Goal: Task Accomplishment & Management: Manage account settings

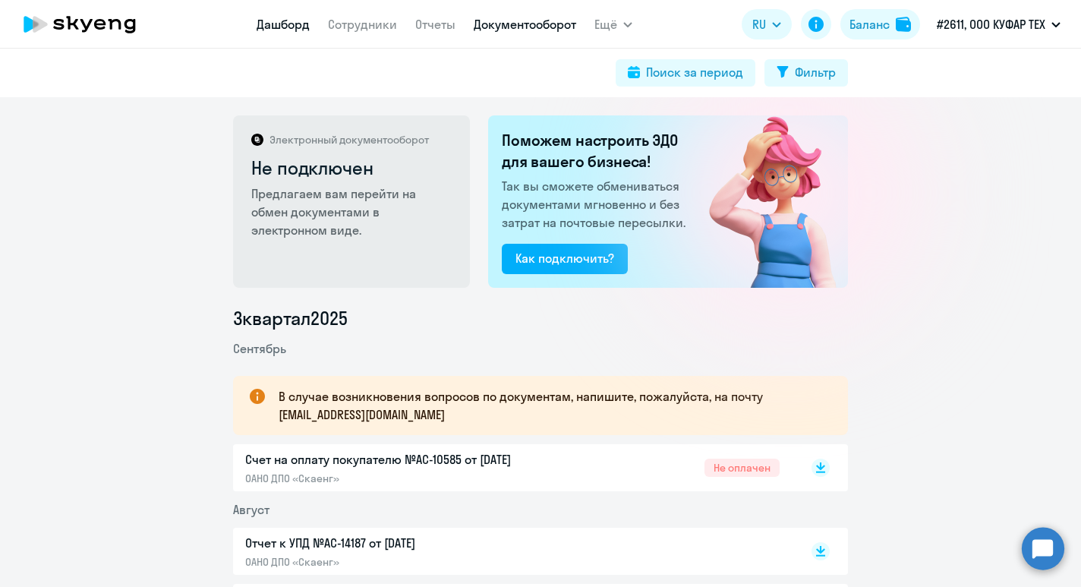
click at [285, 27] on link "Дашборд" at bounding box center [282, 24] width 53 height 15
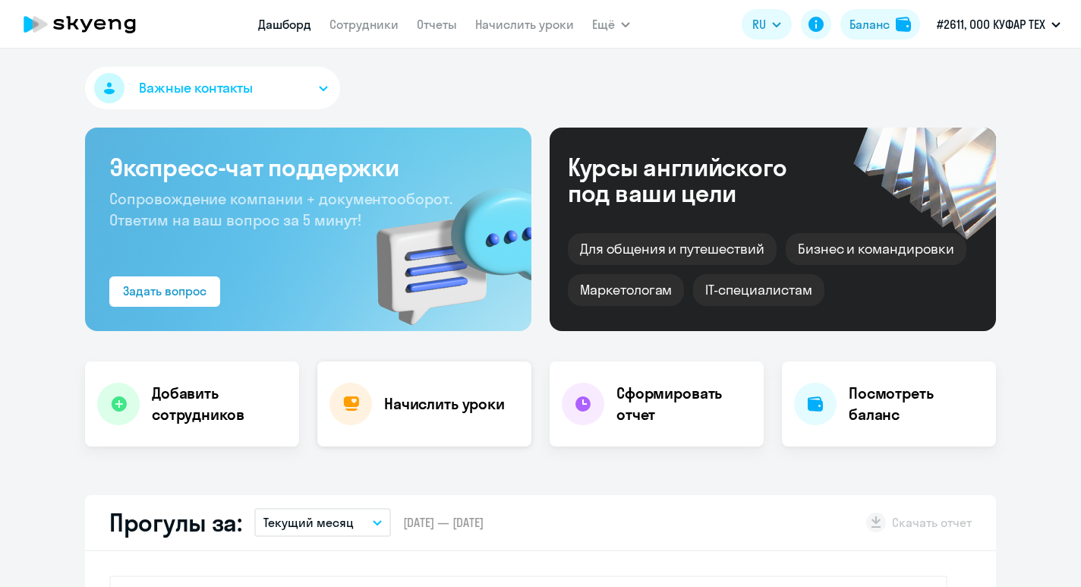
click at [447, 403] on h4 "Начислить уроки" at bounding box center [444, 403] width 121 height 21
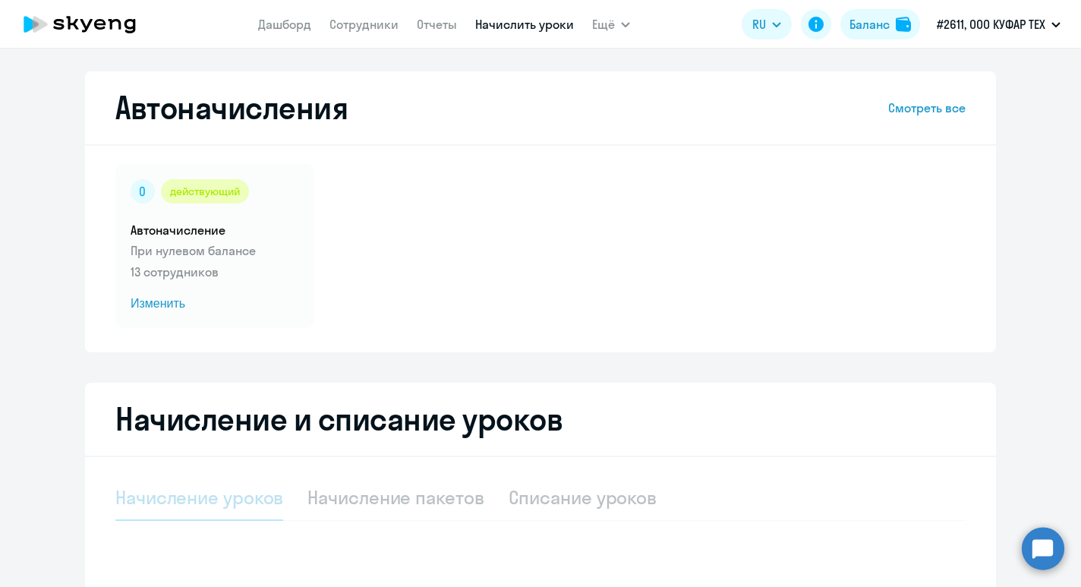
select select "10"
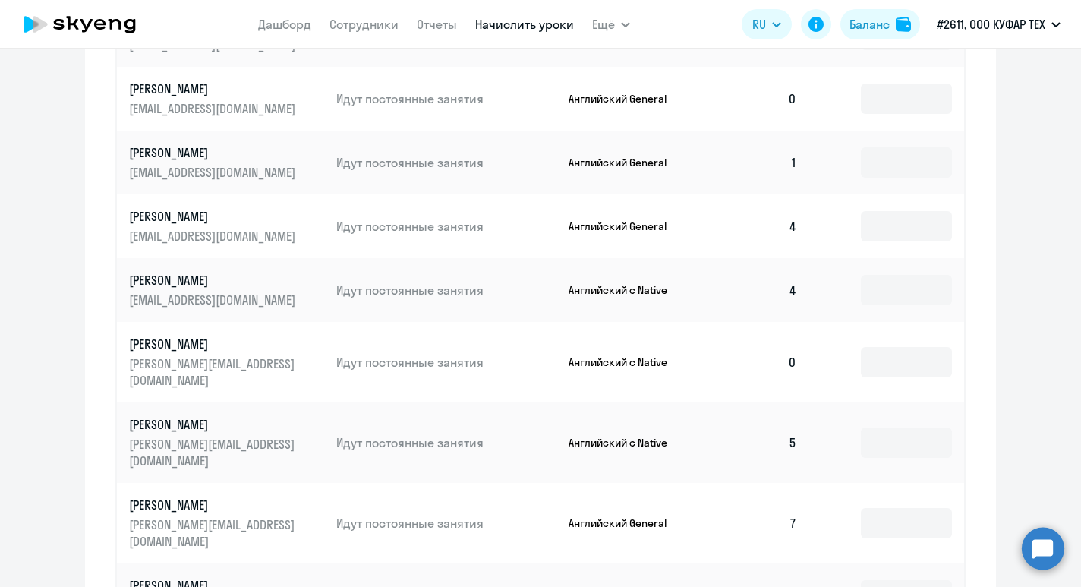
scroll to position [907, 0]
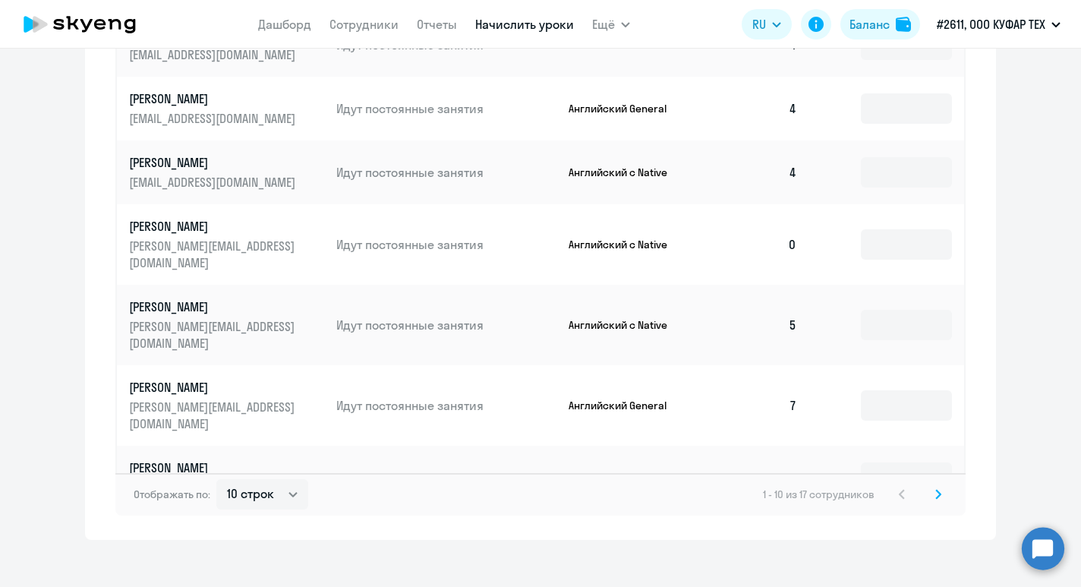
click at [943, 485] on svg-icon at bounding box center [938, 494] width 18 height 18
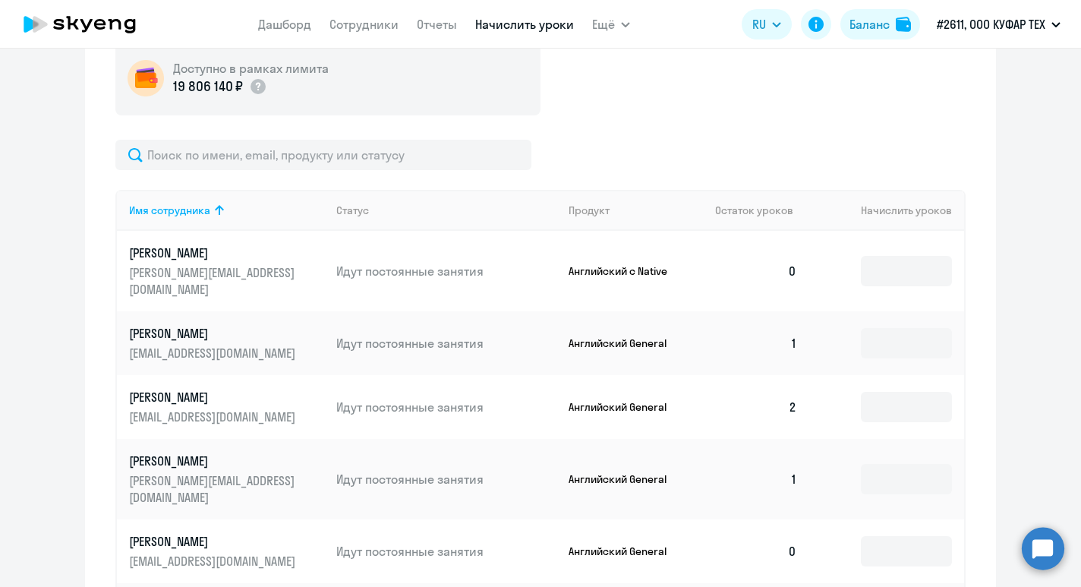
scroll to position [716, 0]
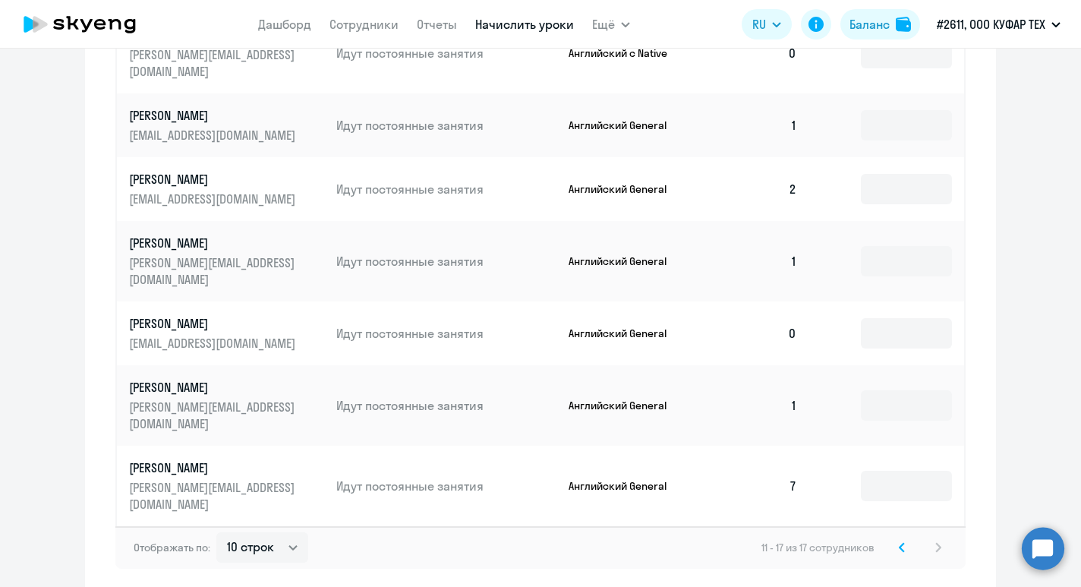
click at [898, 542] on icon at bounding box center [901, 547] width 6 height 11
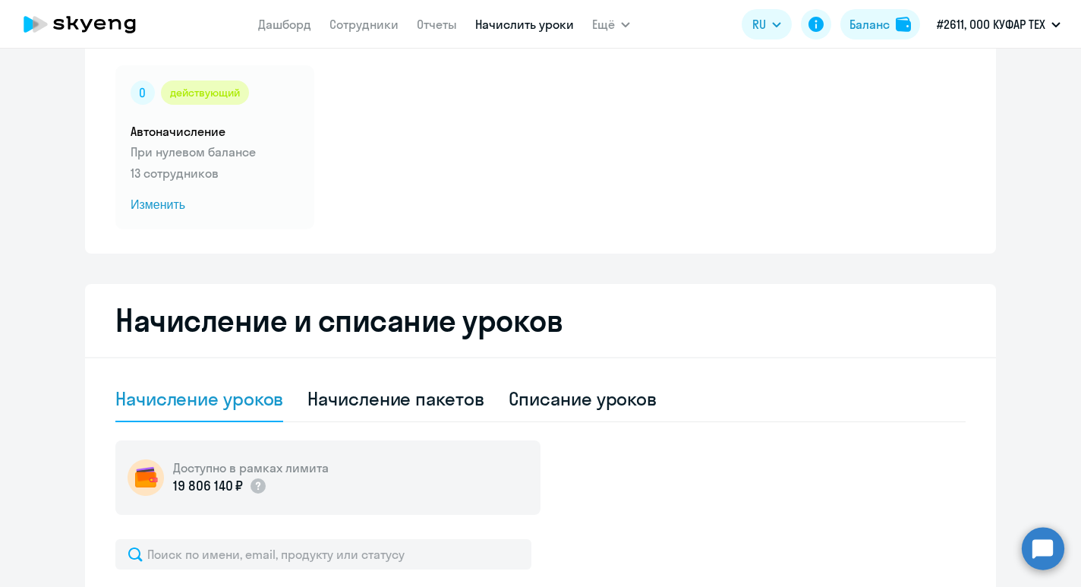
scroll to position [0, 0]
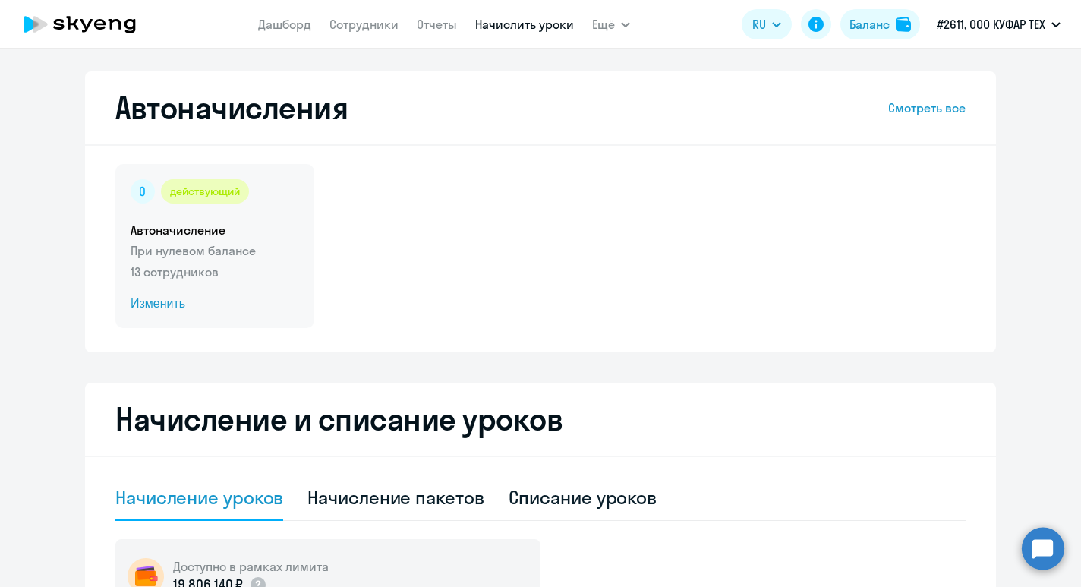
click at [206, 217] on div "действующий Автоначисление При нулевом балансе 13 сотрудников Изменить" at bounding box center [214, 246] width 199 height 164
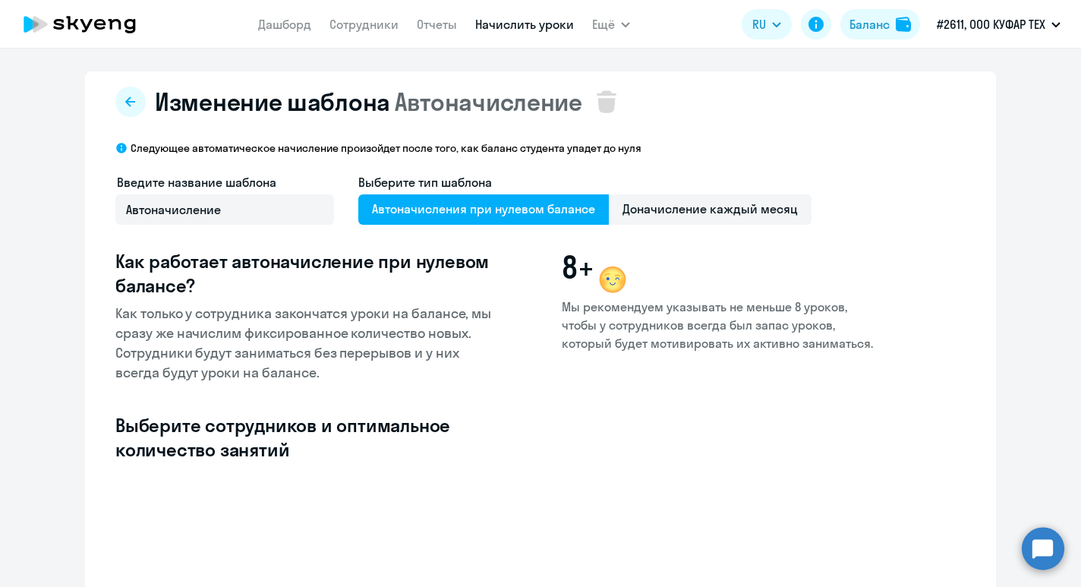
select select "10"
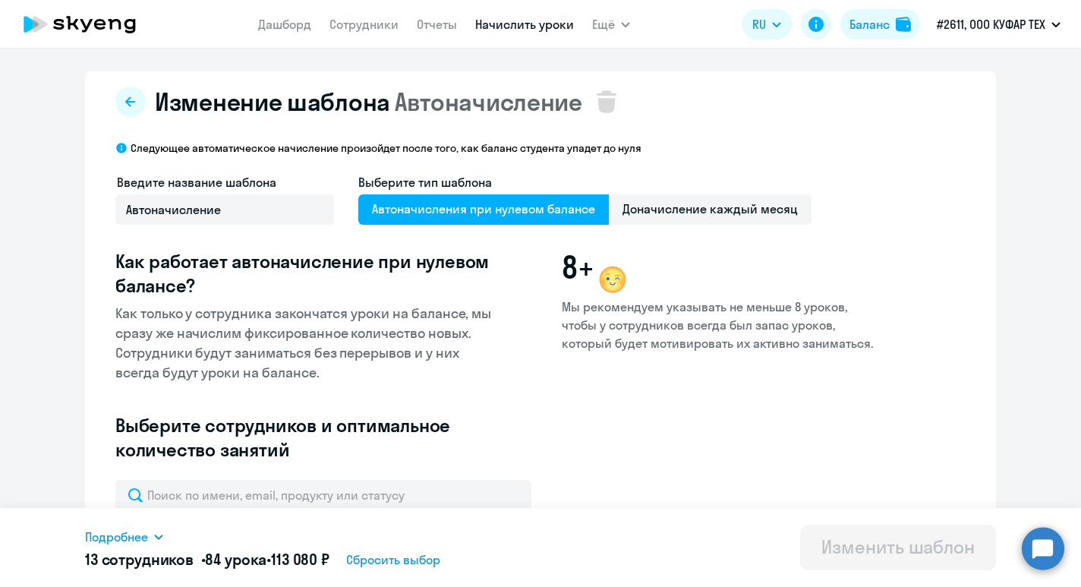
click at [360, 15] on app-menu-item-link "Сотрудники" at bounding box center [363, 24] width 69 height 19
click at [294, 31] on link "Дашборд" at bounding box center [284, 24] width 53 height 15
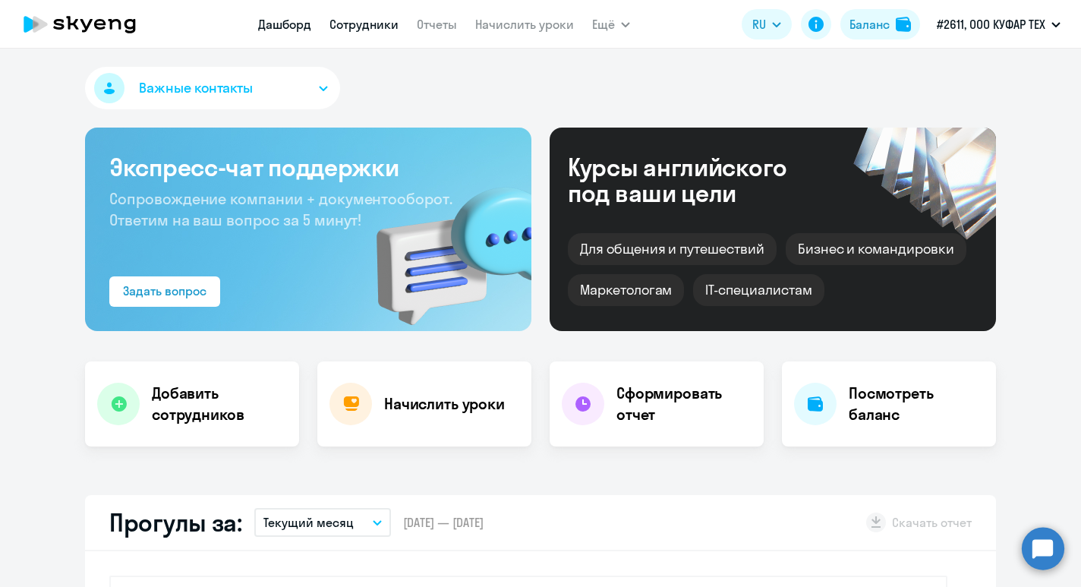
click at [348, 29] on link "Сотрудники" at bounding box center [363, 24] width 69 height 15
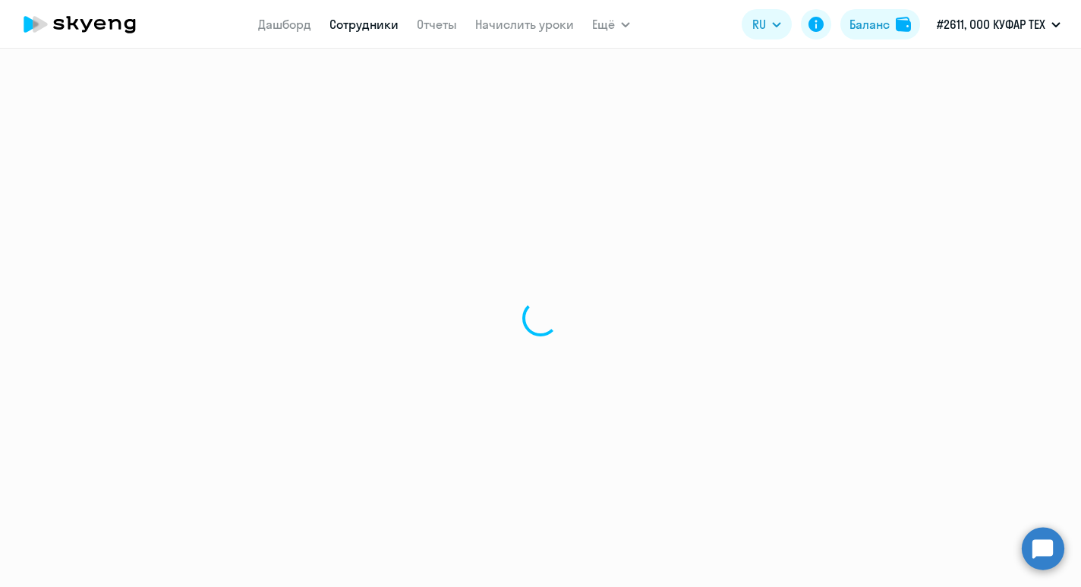
select select "30"
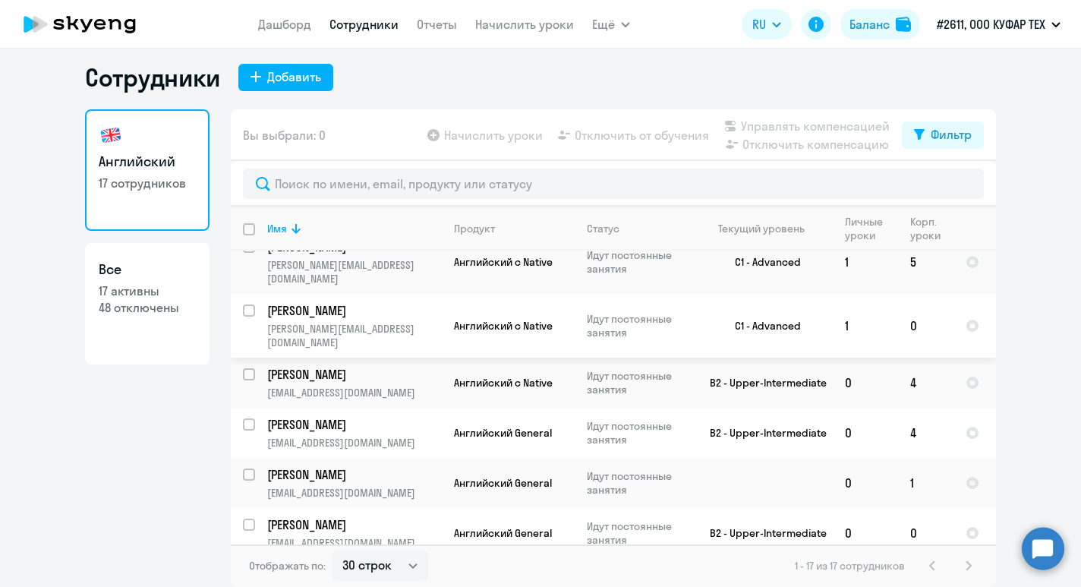
scroll to position [551, 0]
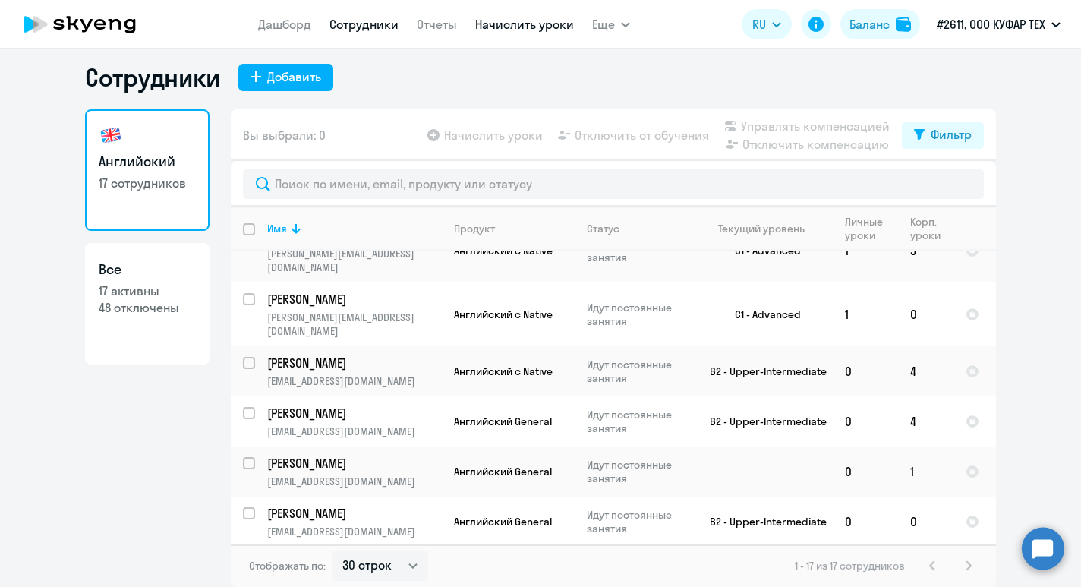
click at [510, 22] on link "Начислить уроки" at bounding box center [524, 24] width 99 height 15
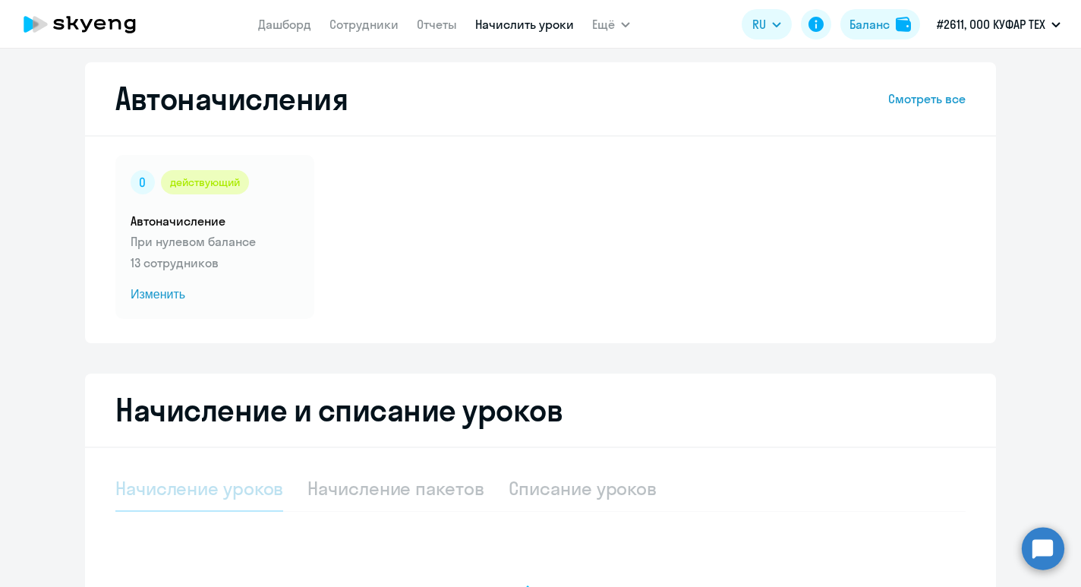
select select "10"
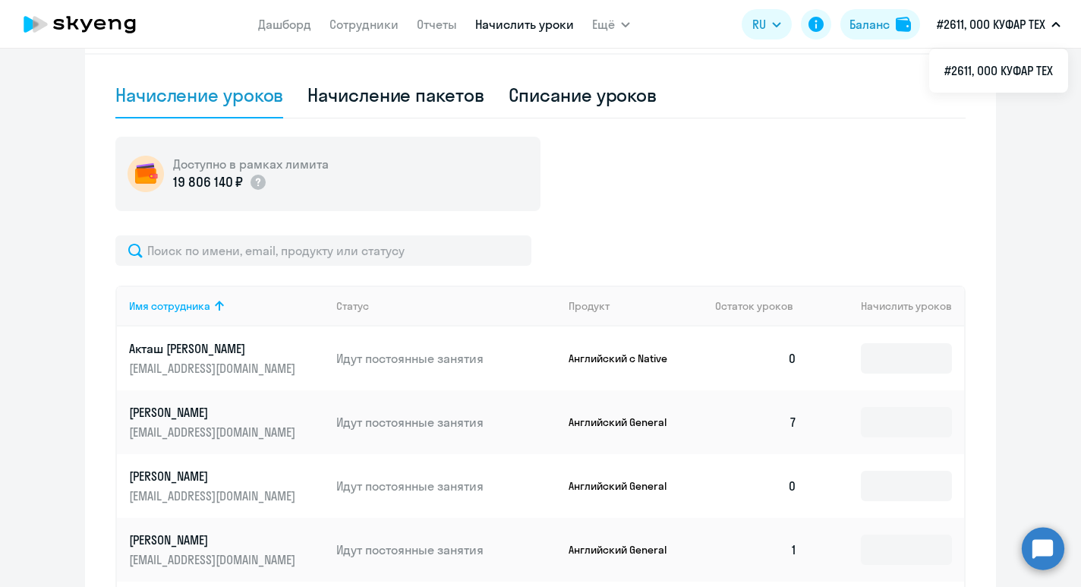
scroll to position [404, 0]
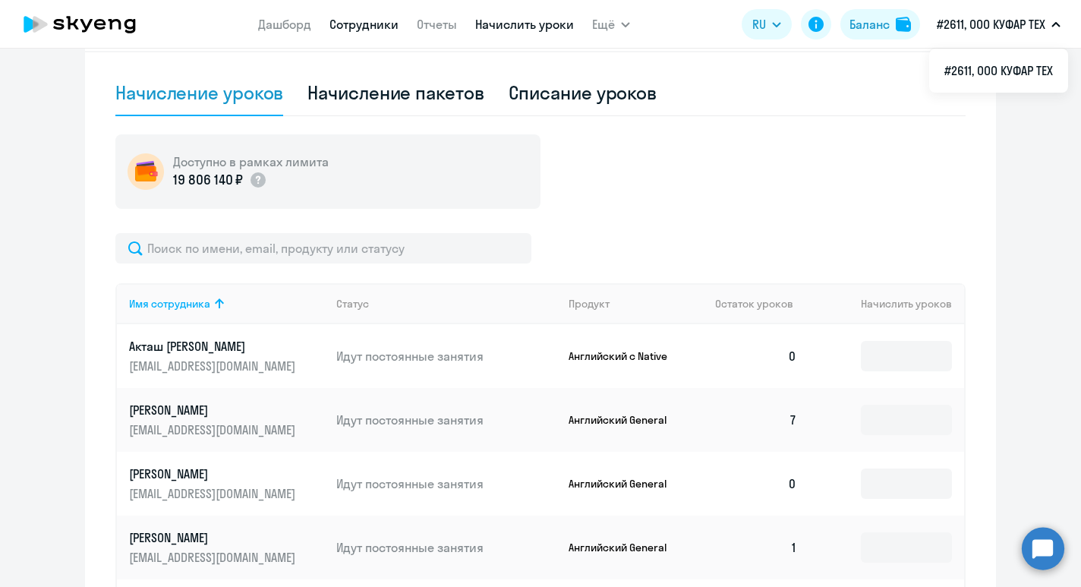
click at [367, 26] on link "Сотрудники" at bounding box center [363, 24] width 69 height 15
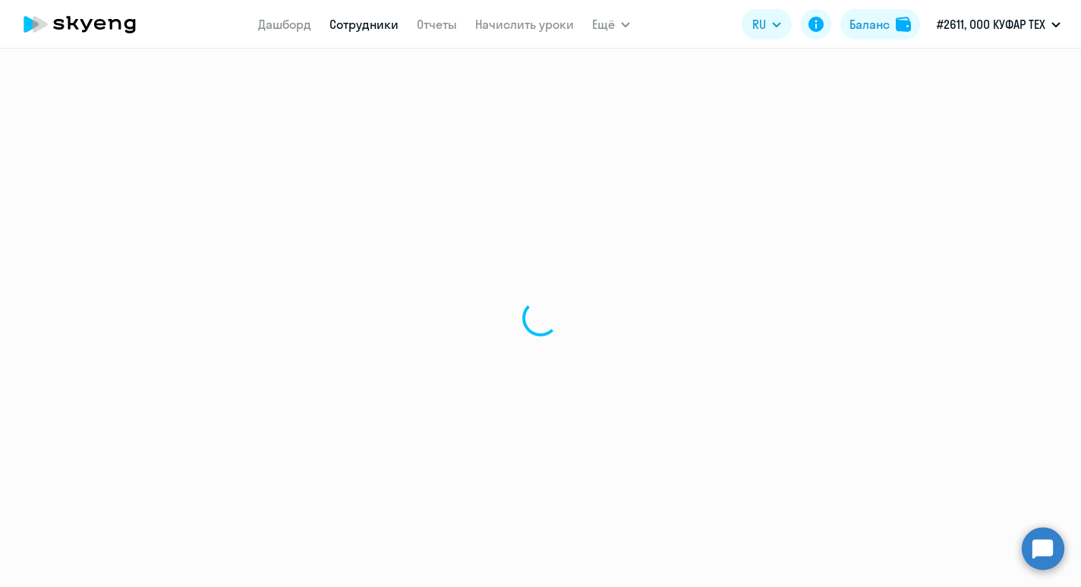
select select "30"
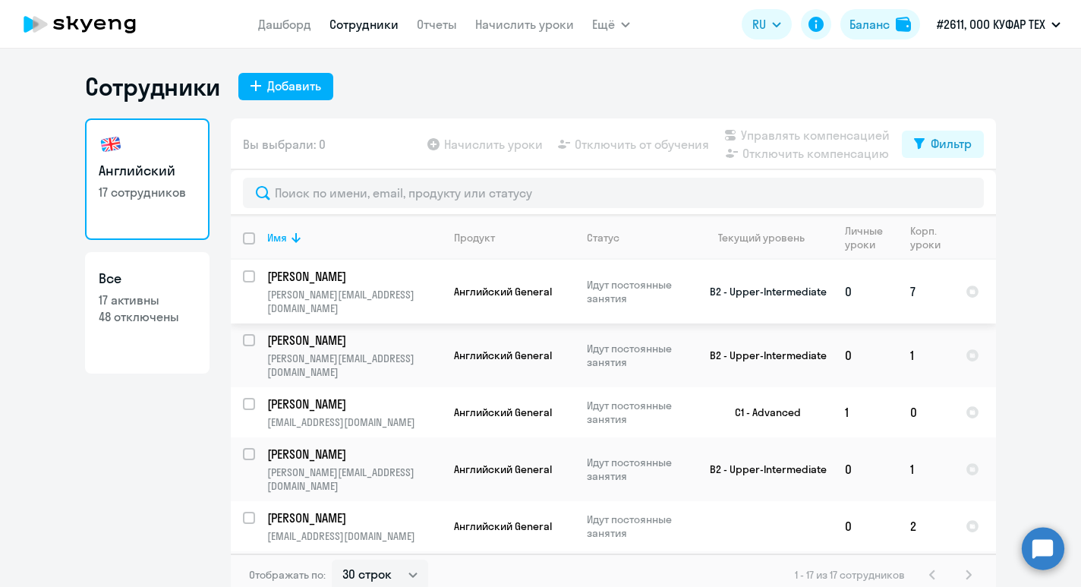
click at [249, 282] on input "select row 1314933" at bounding box center [258, 285] width 30 height 30
checkbox input "true"
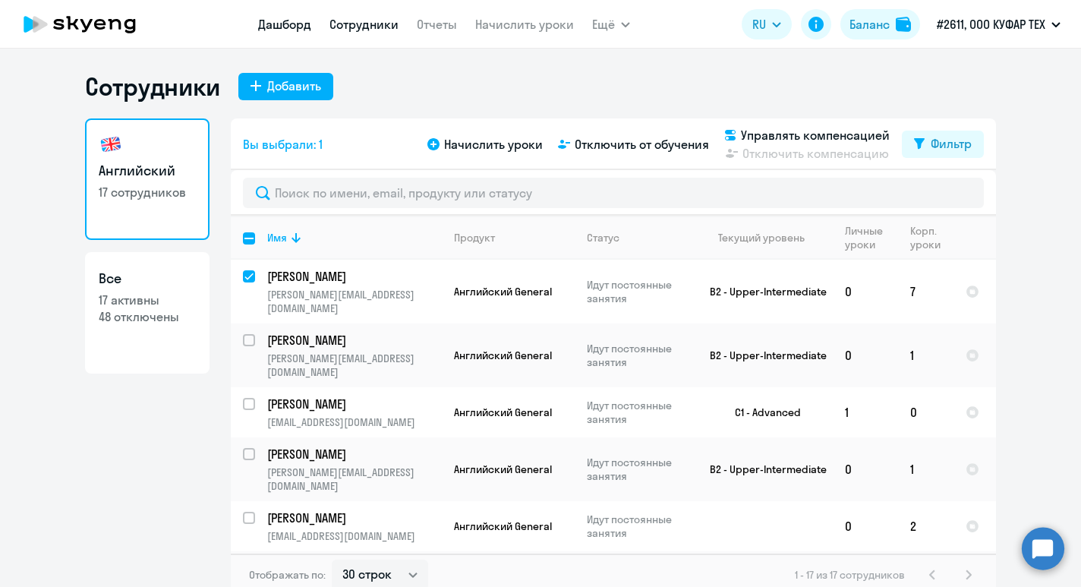
click at [291, 20] on link "Дашборд" at bounding box center [284, 24] width 53 height 15
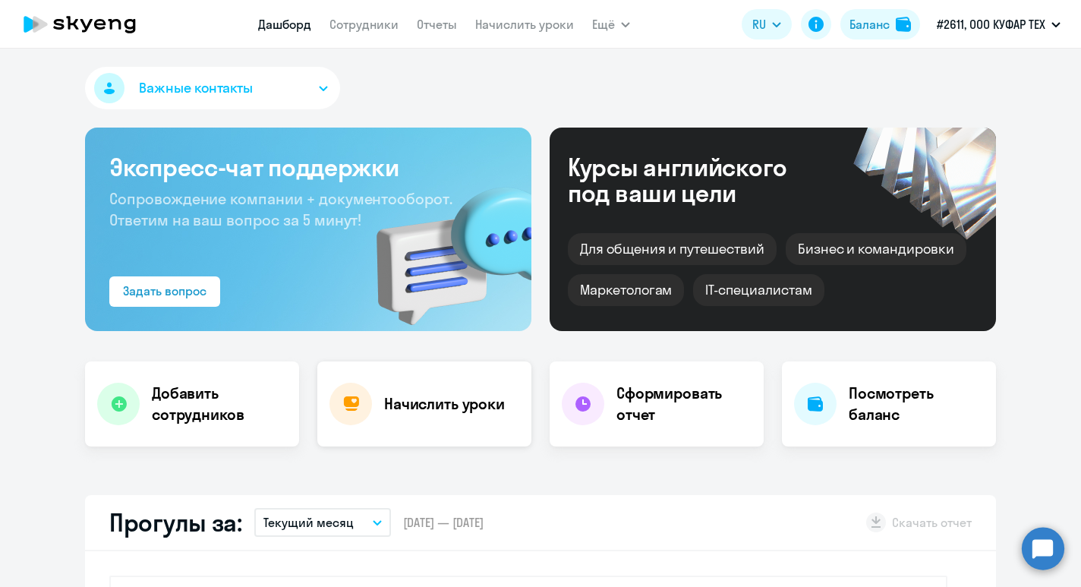
click at [385, 399] on h4 "Начислить уроки" at bounding box center [444, 403] width 121 height 21
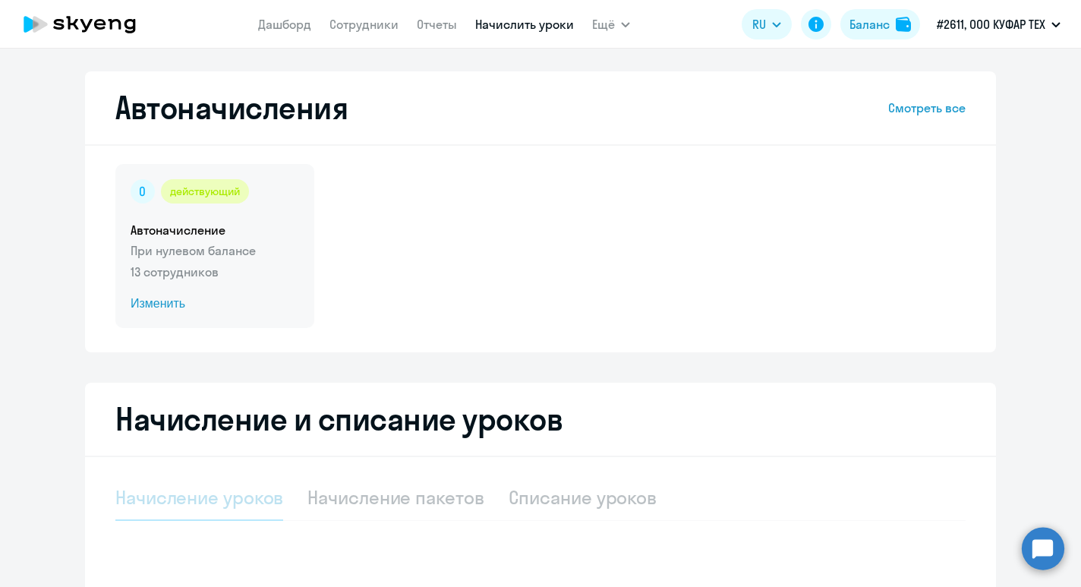
select select "10"
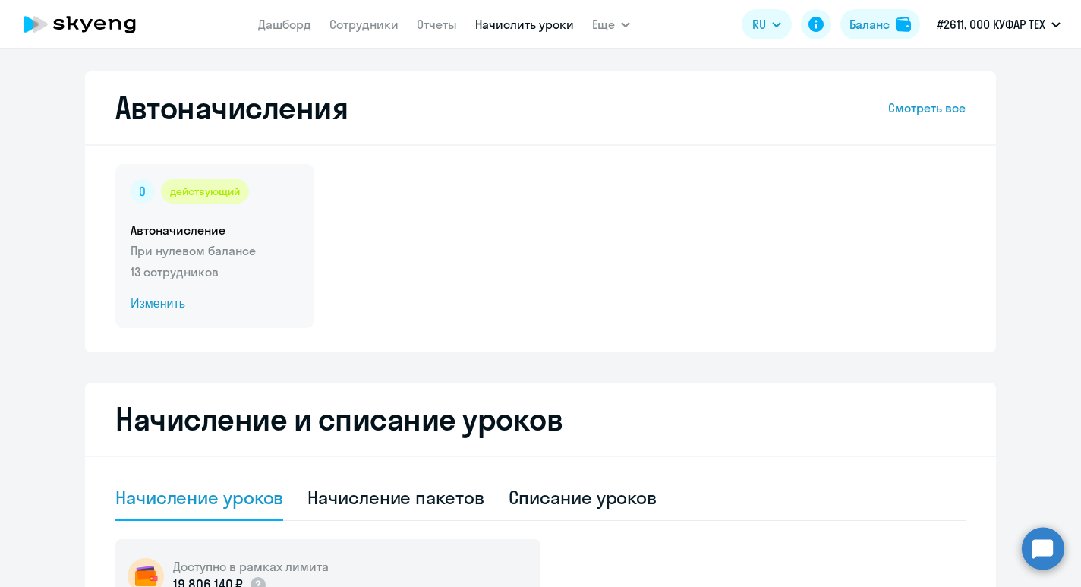
click at [170, 306] on span "Изменить" at bounding box center [215, 303] width 168 height 18
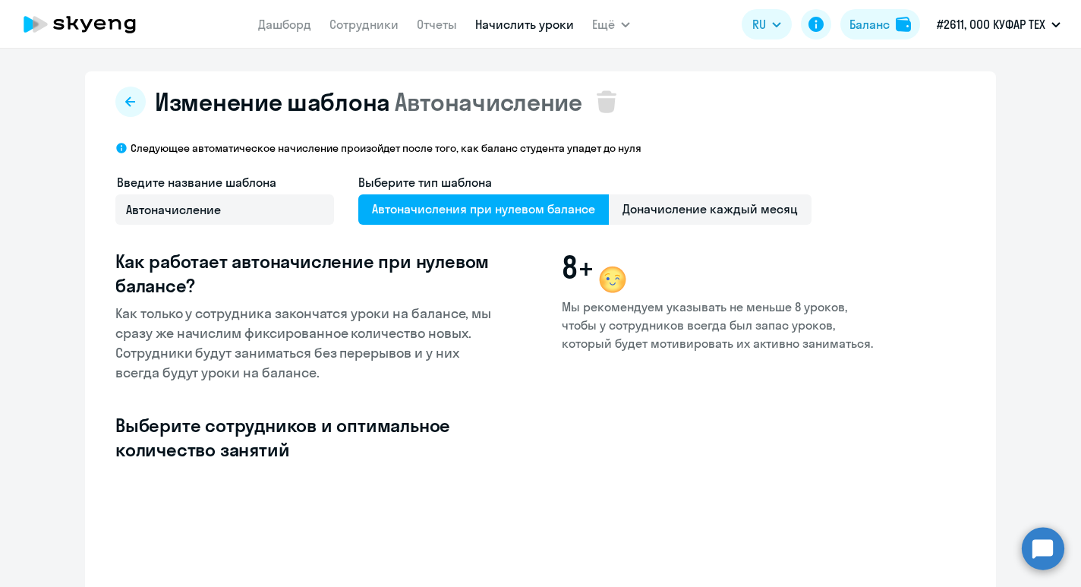
select select "10"
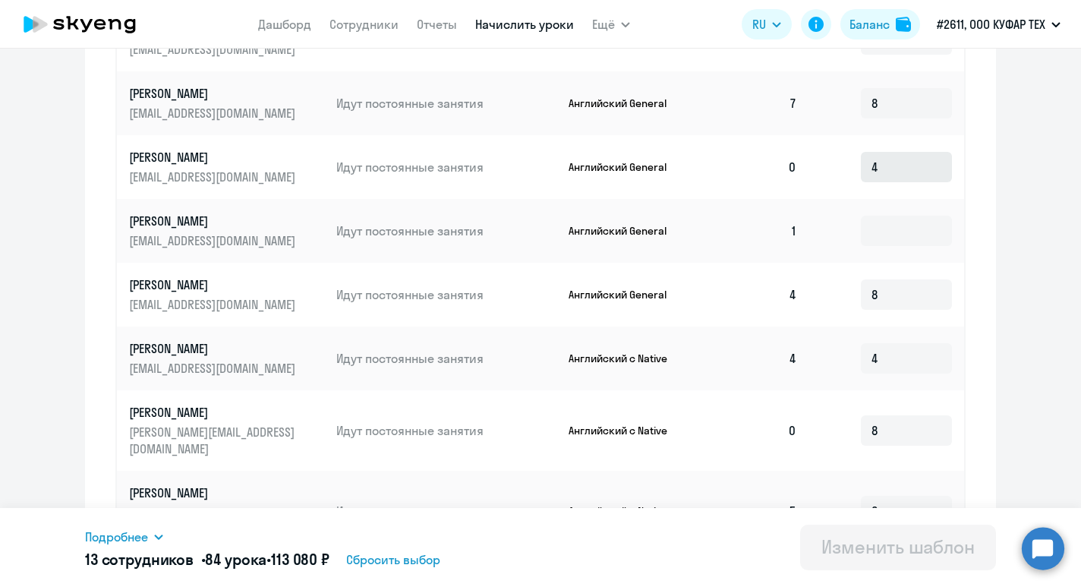
scroll to position [453, 0]
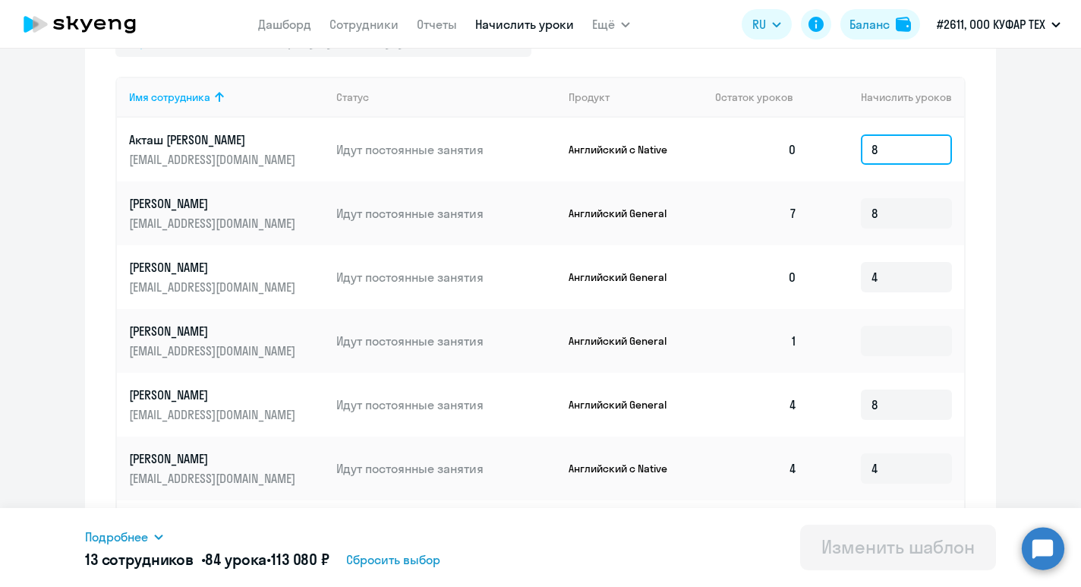
click at [895, 152] on input "8" at bounding box center [905, 149] width 91 height 30
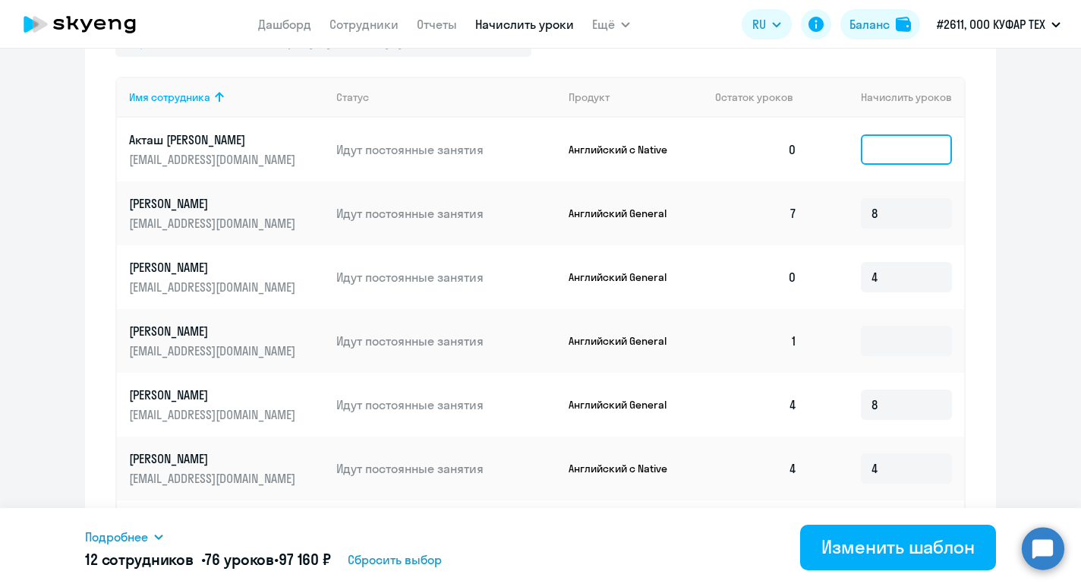
type input "8"
type input "7"
click at [900, 153] on input "7" at bounding box center [905, 149] width 91 height 30
click at [986, 275] on div "Изменение шаблона Автоначисление Следующее автоматическое начисление произойдет…" at bounding box center [540, 226] width 911 height 1217
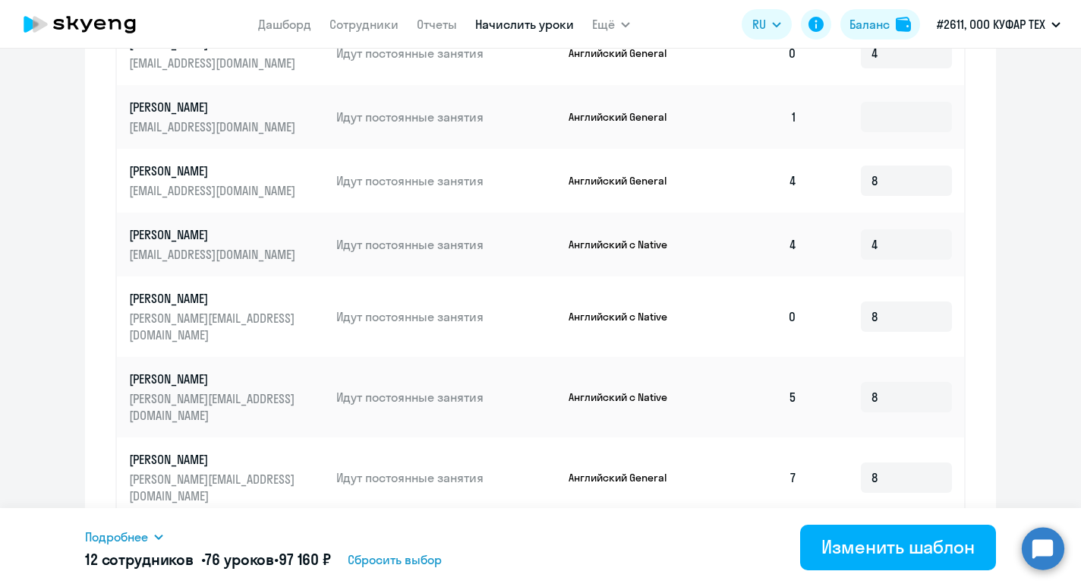
scroll to position [749, 0]
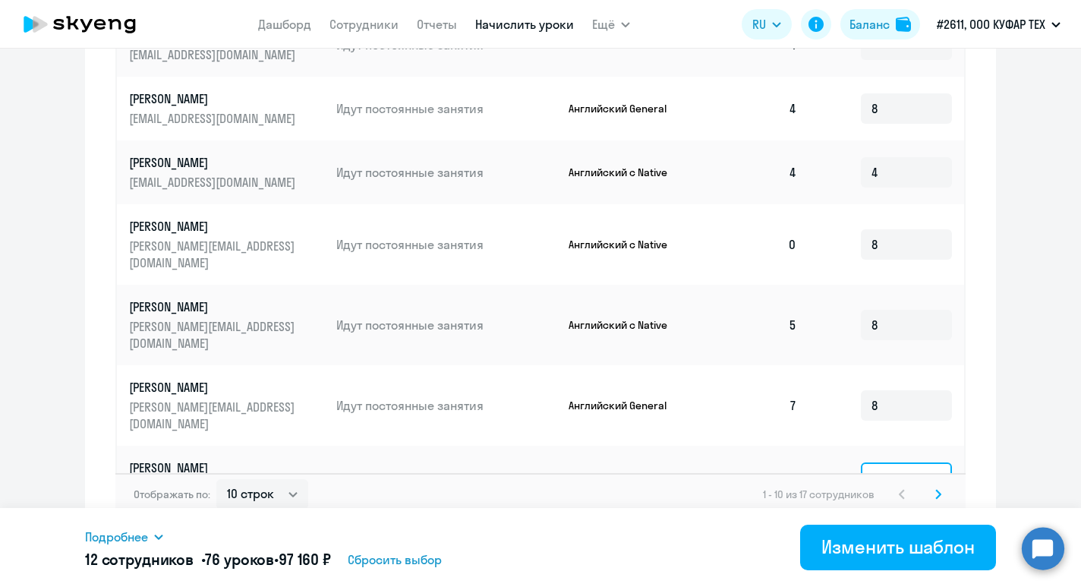
click at [895, 462] on input at bounding box center [905, 477] width 91 height 30
type input "1"
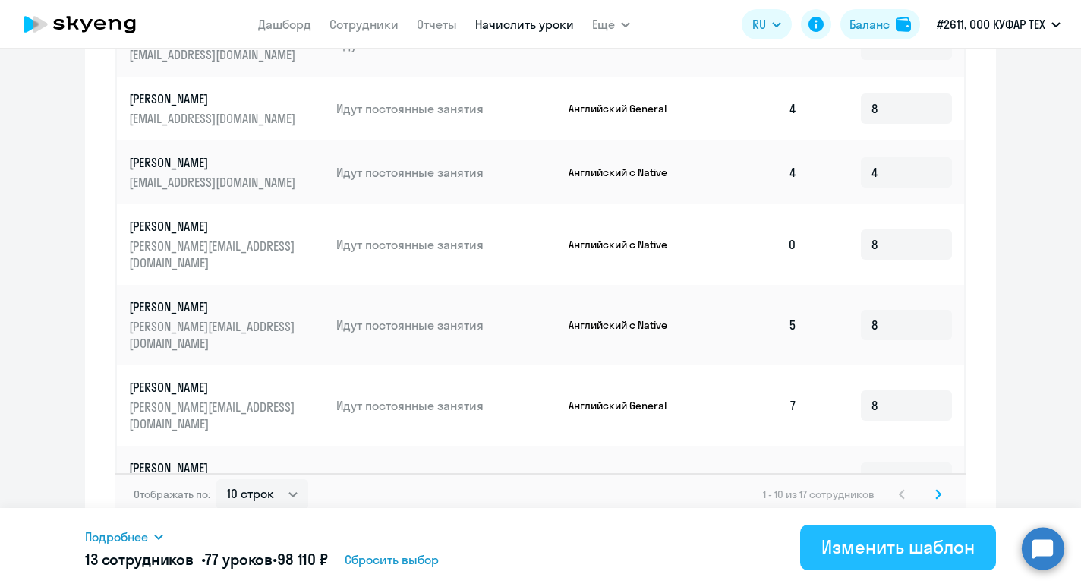
click at [911, 554] on div "Изменить шаблон" at bounding box center [897, 546] width 153 height 24
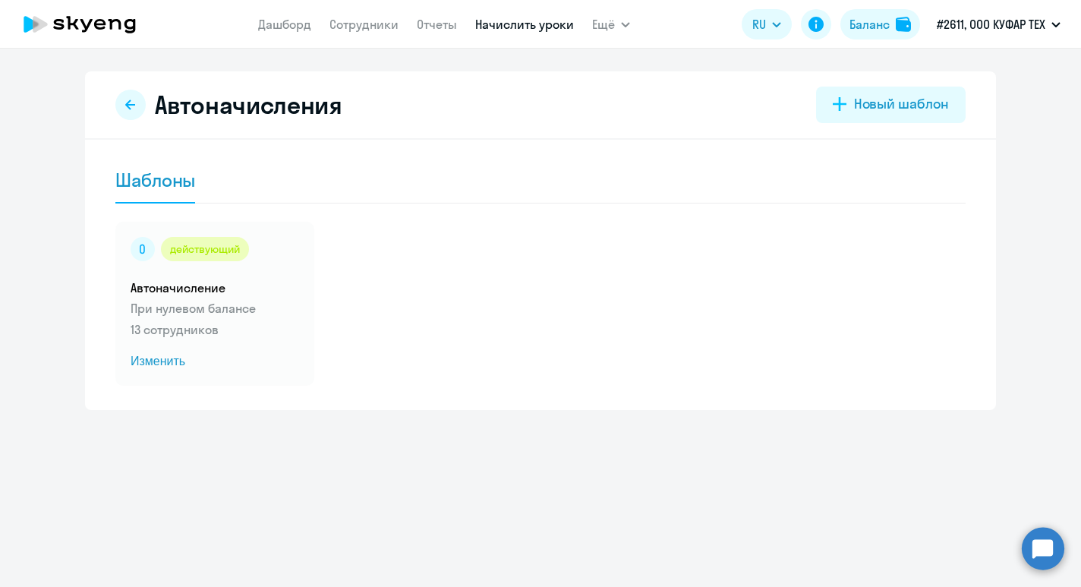
click at [380, 32] on app-menu-item-link "Сотрудники" at bounding box center [363, 24] width 69 height 19
click at [394, 27] on link "Сотрудники" at bounding box center [363, 24] width 69 height 15
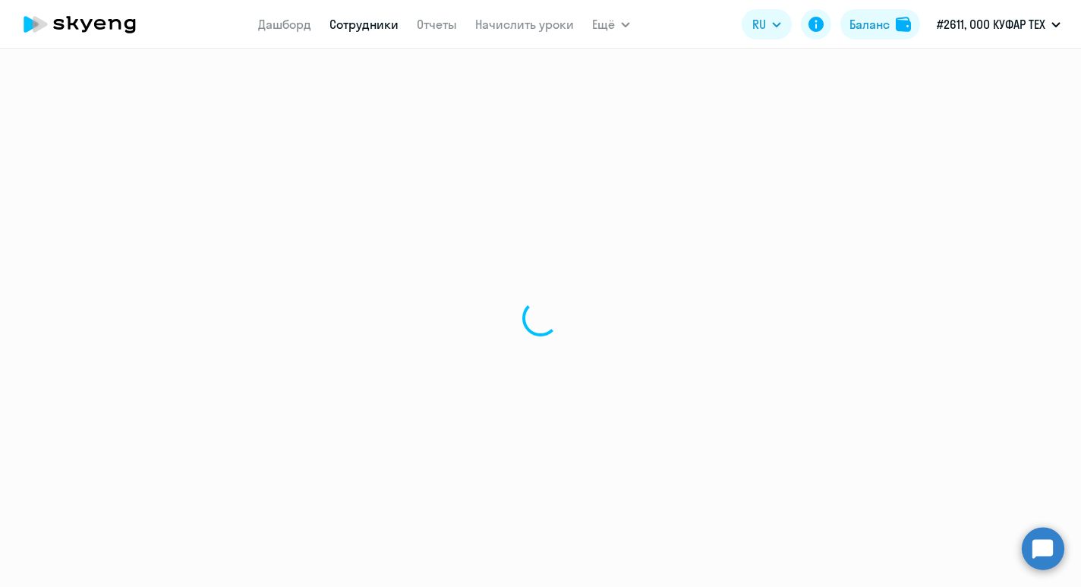
select select "30"
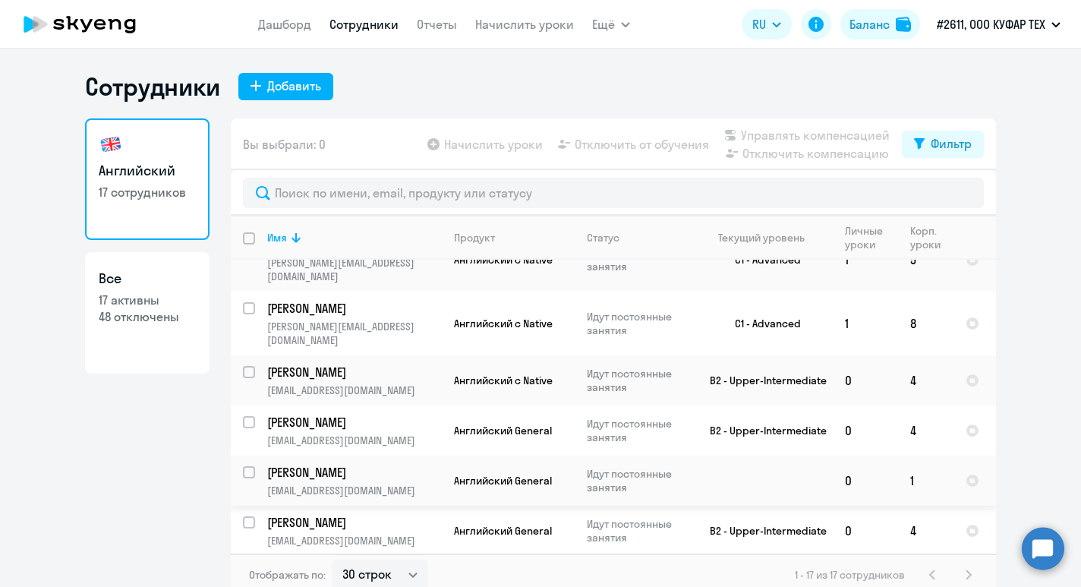
scroll to position [9, 0]
